Goal: Information Seeking & Learning: Learn about a topic

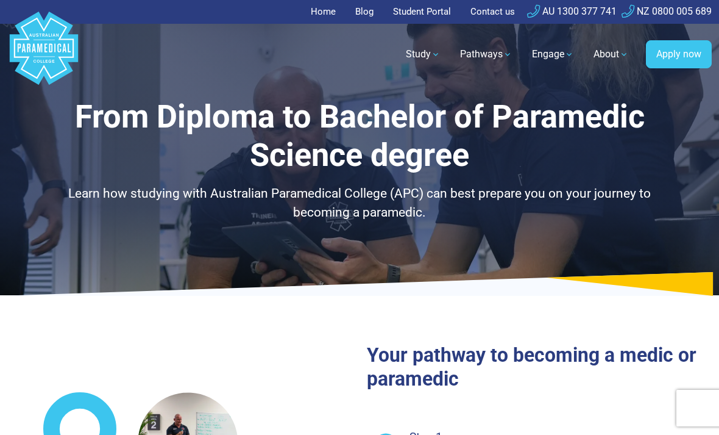
select select "**********"
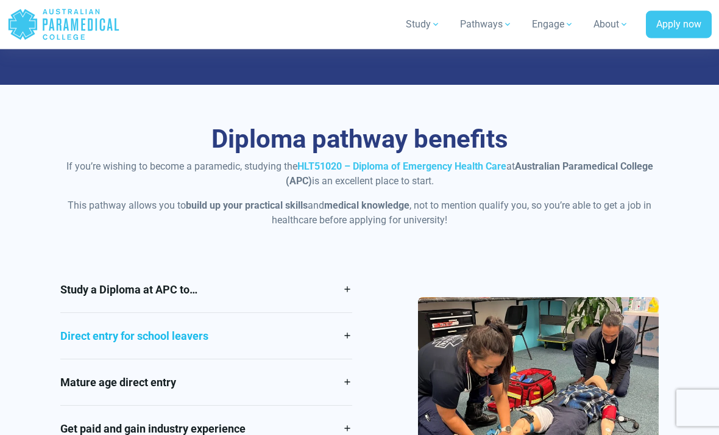
scroll to position [923, 0]
click at [271, 313] on link "Direct entry for school leavers" at bounding box center [206, 336] width 292 height 46
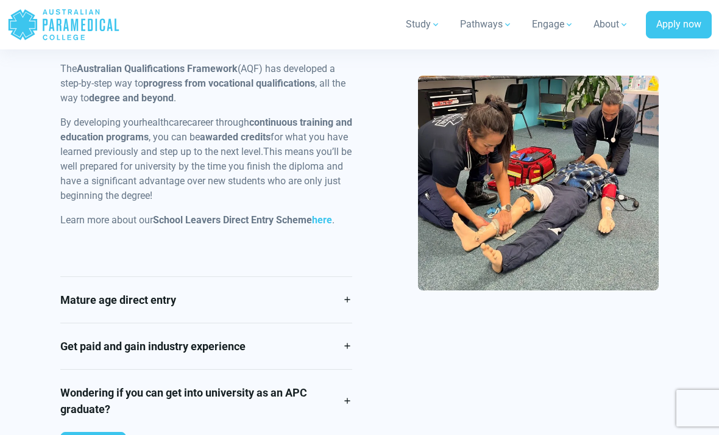
scroll to position [1291, 0]
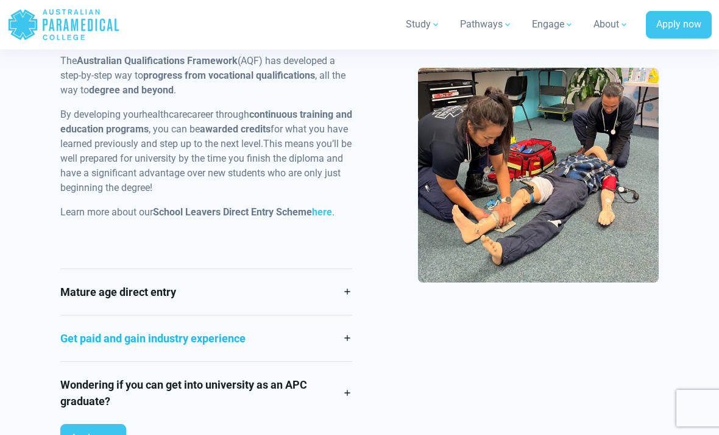
click at [293, 334] on link "Get paid and gain industry experience" at bounding box center [206, 338] width 292 height 46
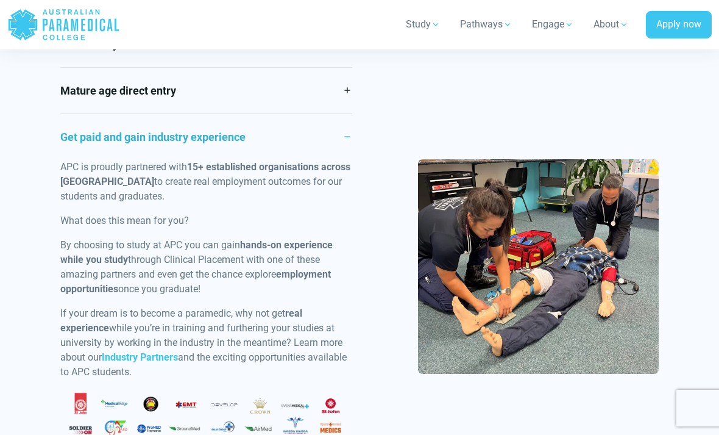
scroll to position [1207, 0]
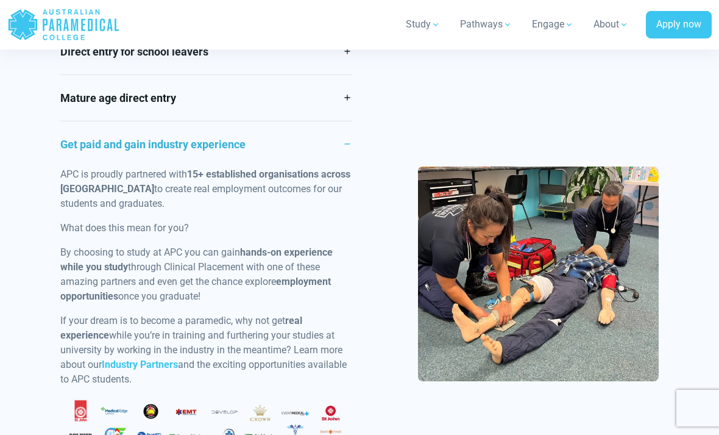
click at [334, 126] on link "Get paid and gain industry experience" at bounding box center [206, 144] width 292 height 46
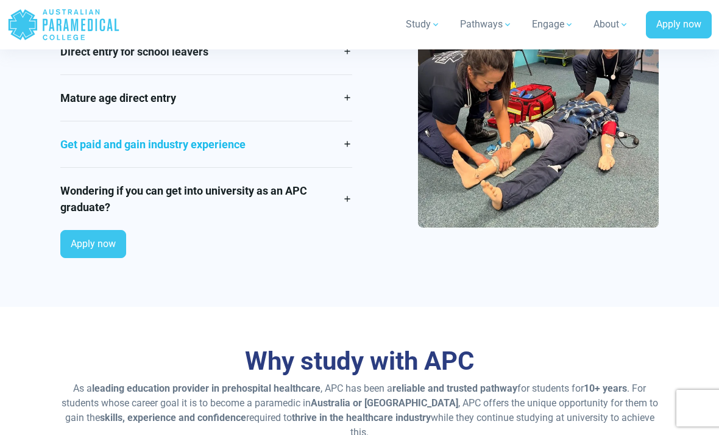
click at [349, 121] on link "Get paid and gain industry experience" at bounding box center [206, 144] width 292 height 46
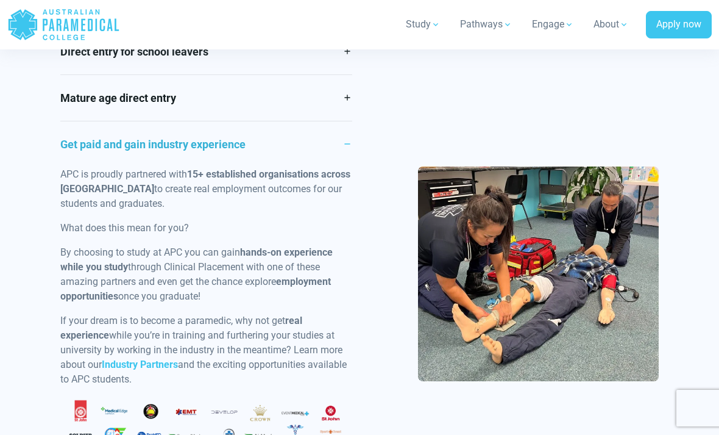
click at [343, 125] on link "Get paid and gain industry experience" at bounding box center [206, 144] width 292 height 46
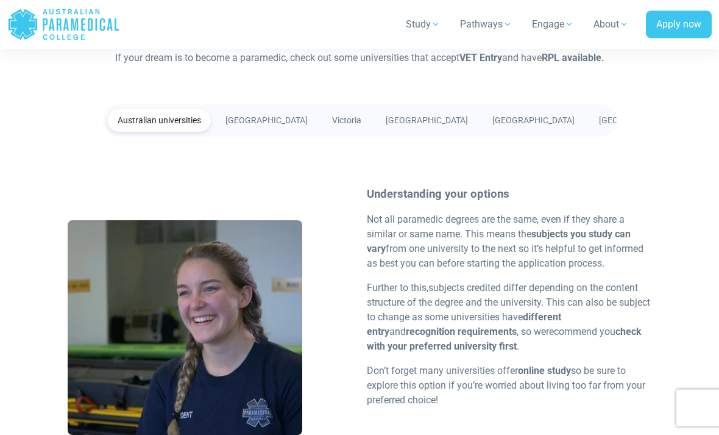
scroll to position [2134, 0]
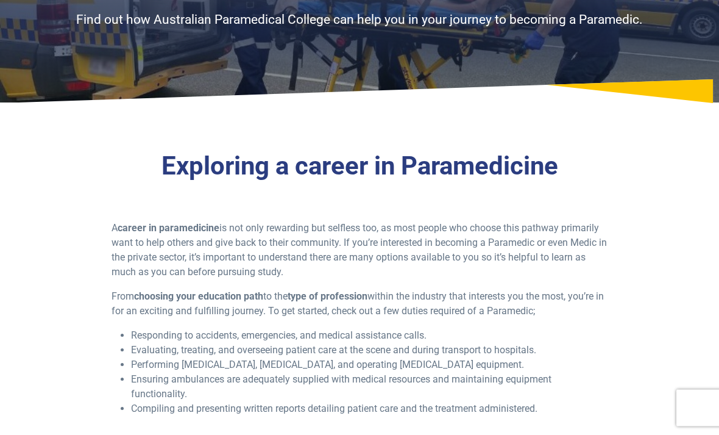
scroll to position [138, 0]
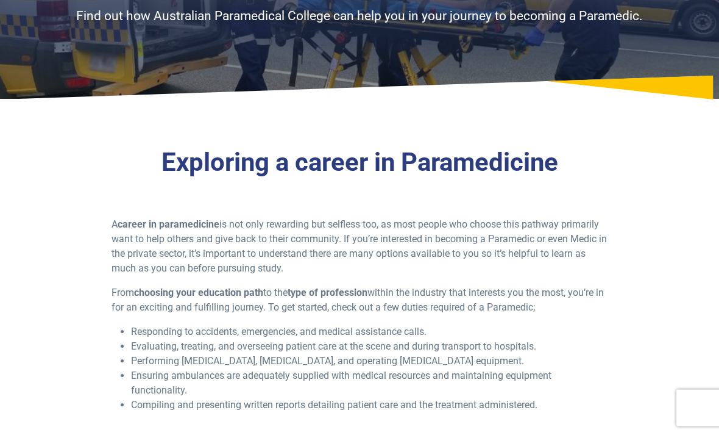
click at [681, 270] on div "Exploring a career in Paramedicine A career in paramedicine is not only rewardi…" at bounding box center [359, 285] width 719 height 352
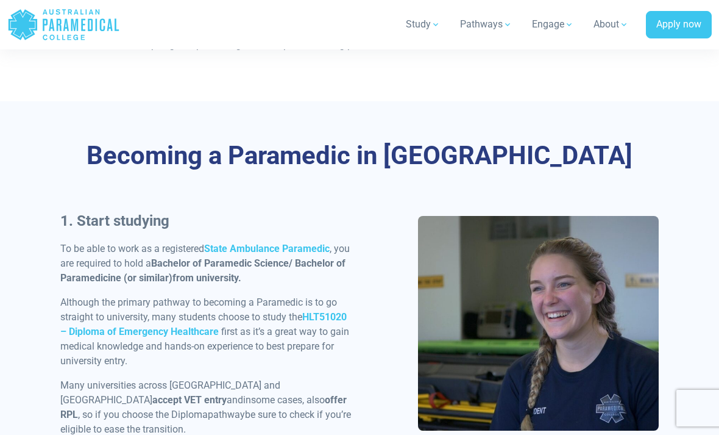
scroll to position [496, 0]
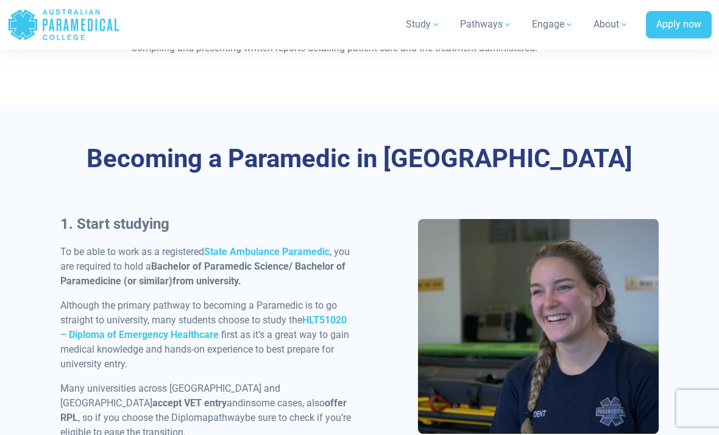
click at [351, 310] on p "Although the primary pathway to becoming a Paramedic is to go straight to unive…" at bounding box center [206, 334] width 292 height 73
click at [338, 309] on p "Although the primary pathway to becoming a Paramedic is to go straight to unive…" at bounding box center [206, 334] width 292 height 73
click at [338, 320] on strong "HLT51020 – Diploma of Emergency Healthcare" at bounding box center [203, 327] width 287 height 26
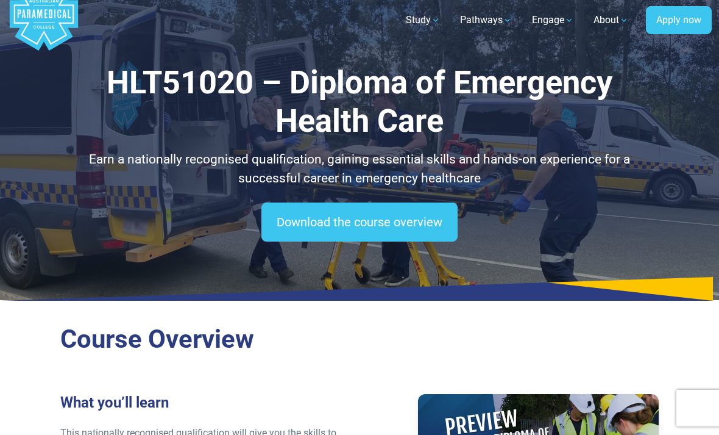
scroll to position [37, 0]
